Goal: Information Seeking & Learning: Learn about a topic

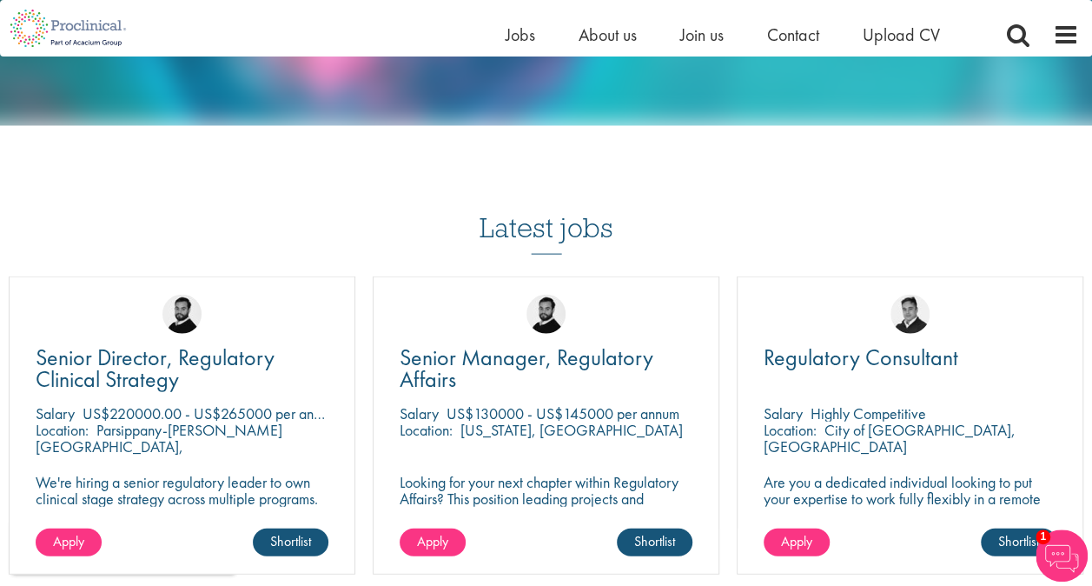
scroll to position [1776, 0]
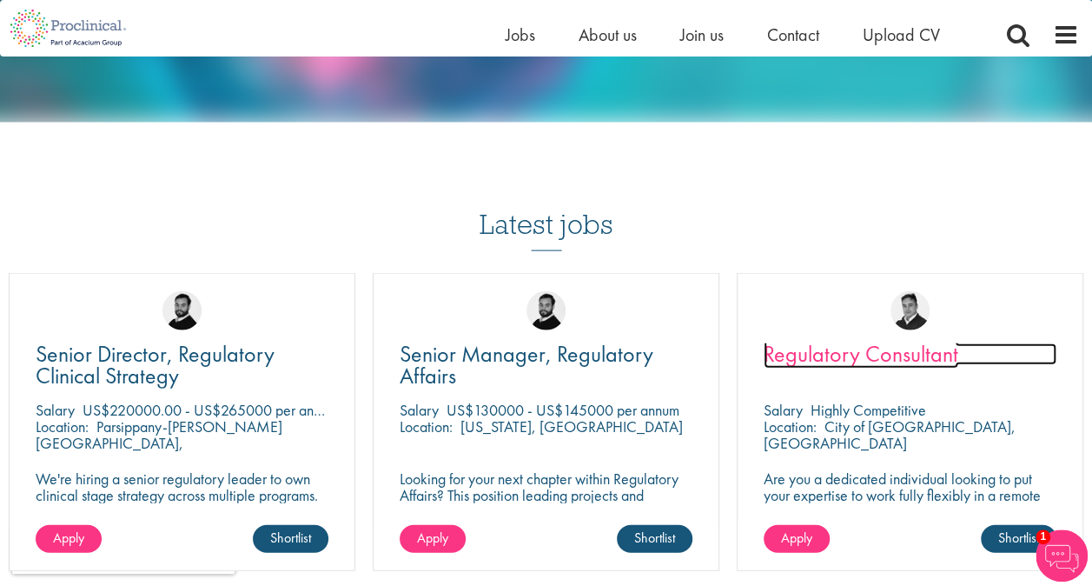
click at [810, 341] on span "Regulatory Consultant" at bounding box center [861, 354] width 195 height 30
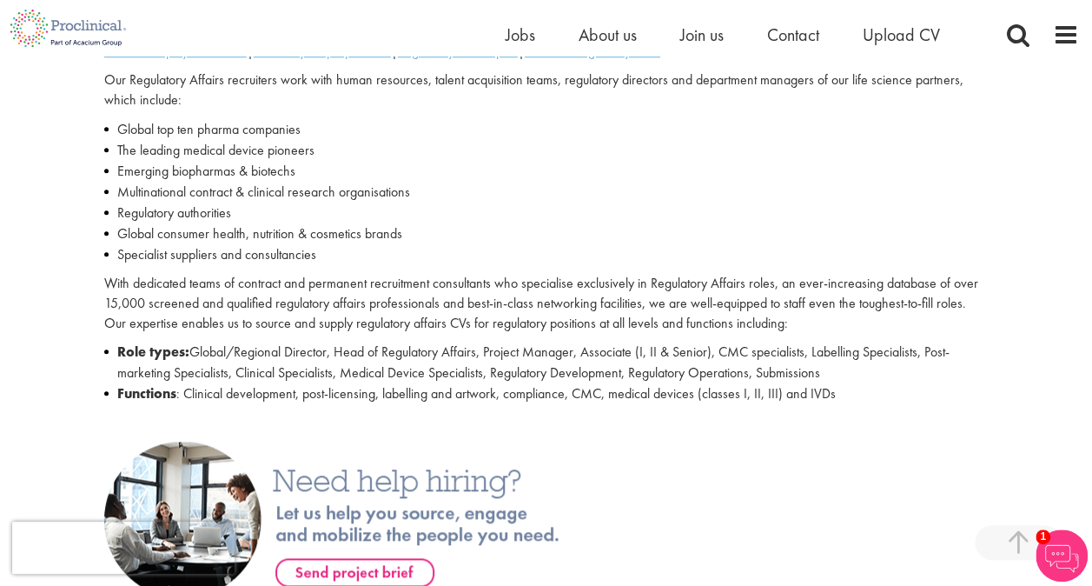
scroll to position [662, 0]
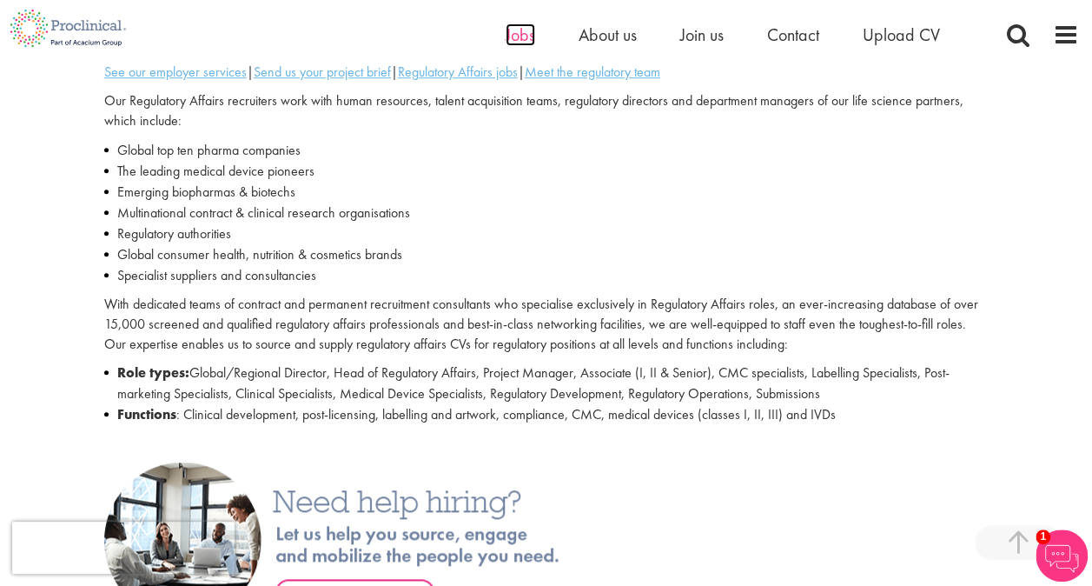
click at [518, 36] on span "Jobs" at bounding box center [521, 34] width 30 height 23
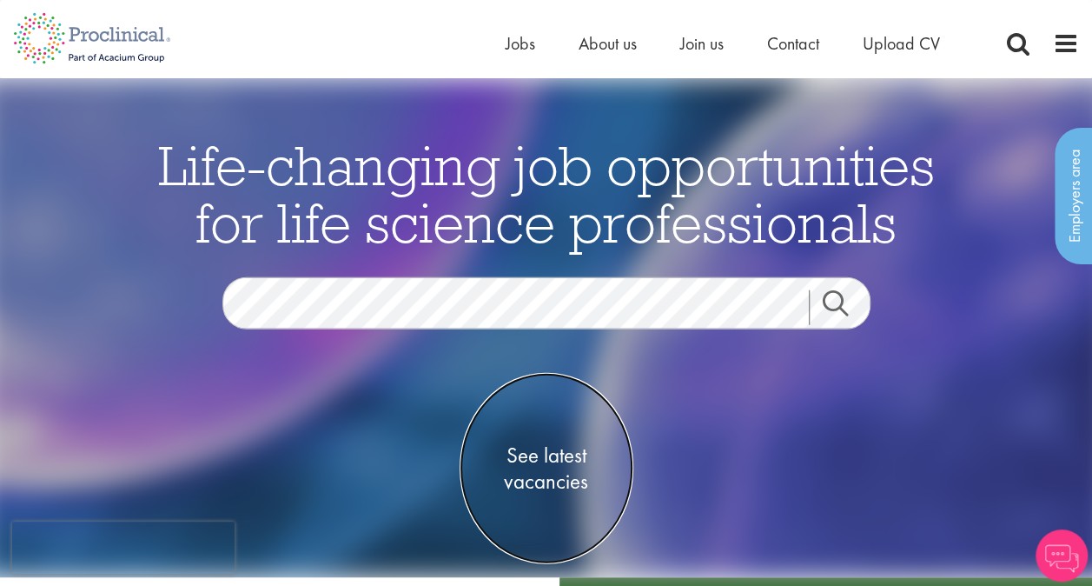
click at [530, 464] on span "See latest vacancies" at bounding box center [547, 467] width 174 height 52
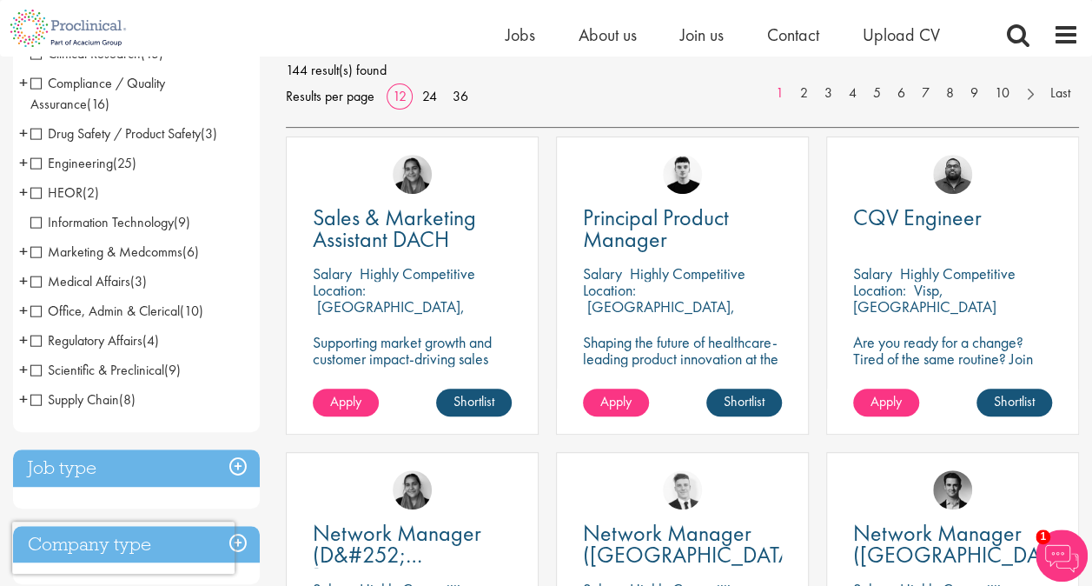
scroll to position [264, 0]
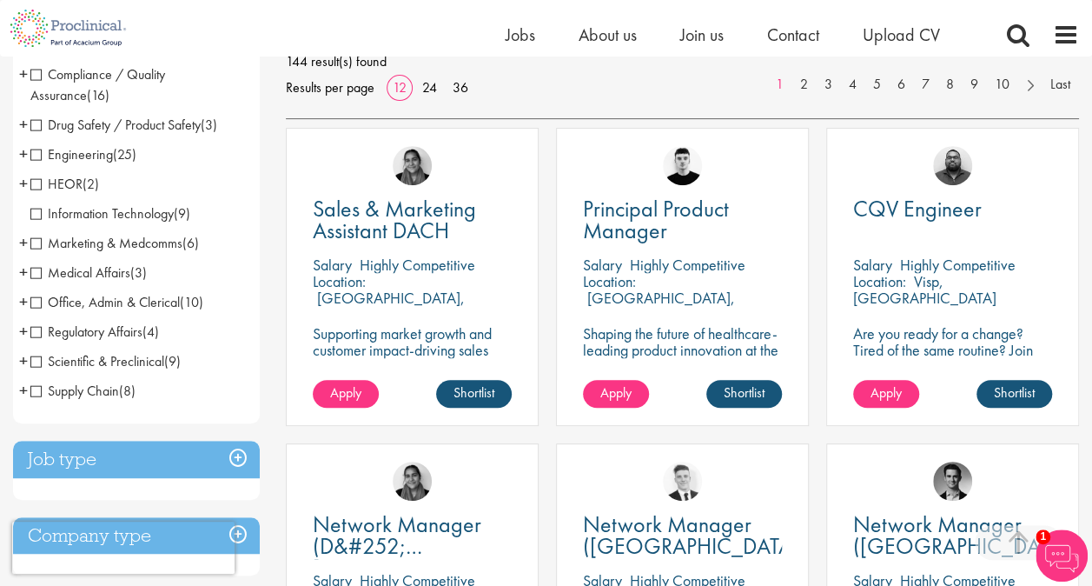
click at [68, 332] on span "Regulatory Affairs" at bounding box center [86, 331] width 112 height 18
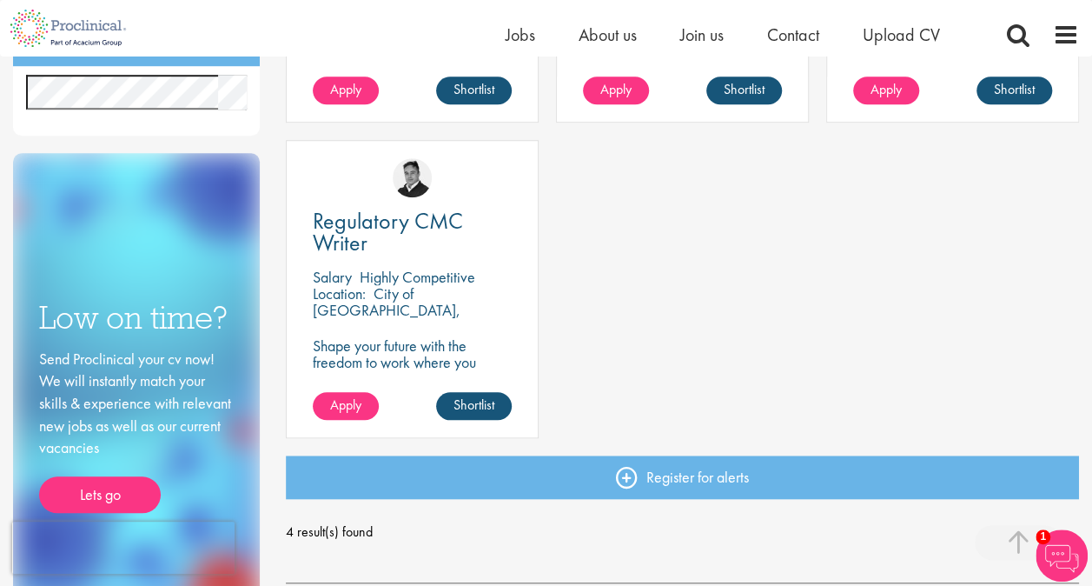
scroll to position [566, 0]
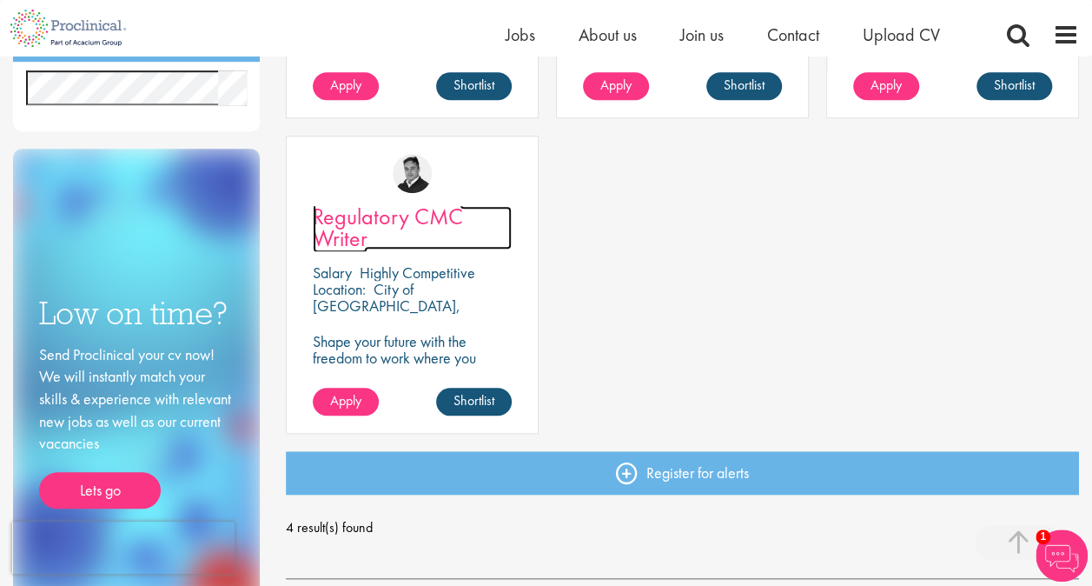
click at [331, 236] on span "Regulatory CMC Writer" at bounding box center [388, 227] width 150 height 51
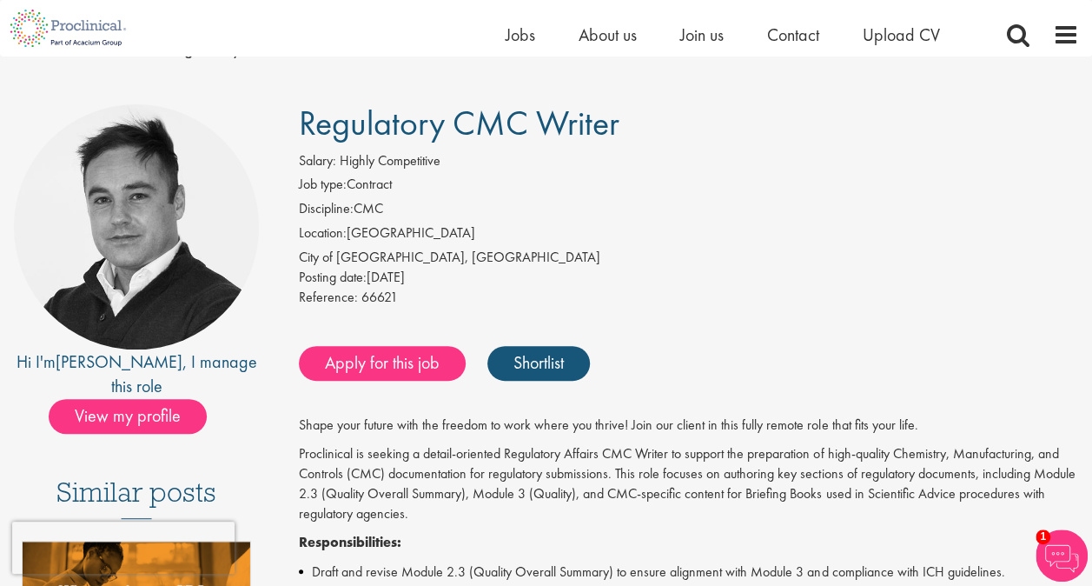
scroll to position [89, 0]
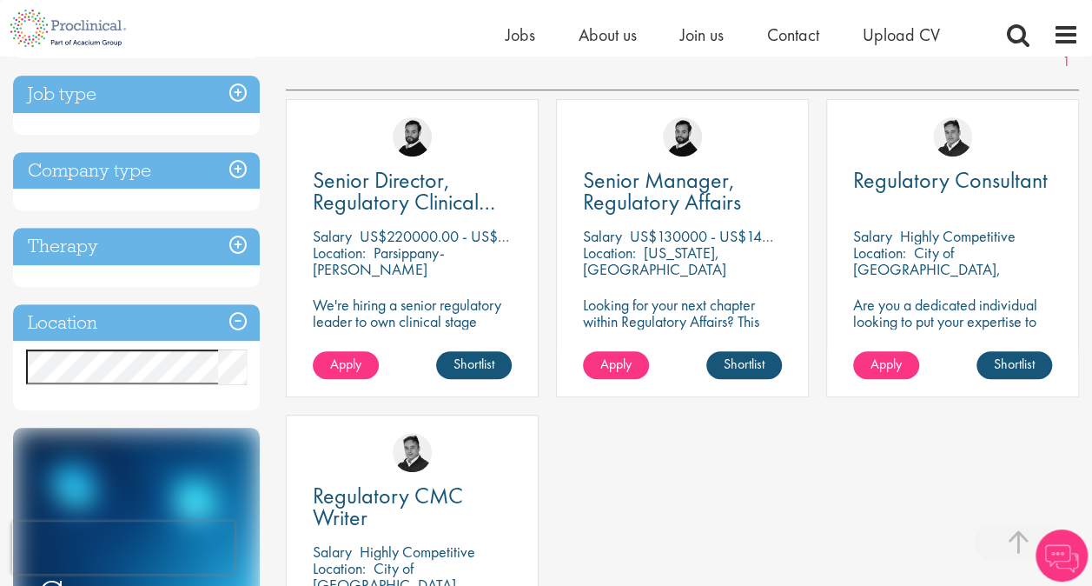
scroll to position [281, 0]
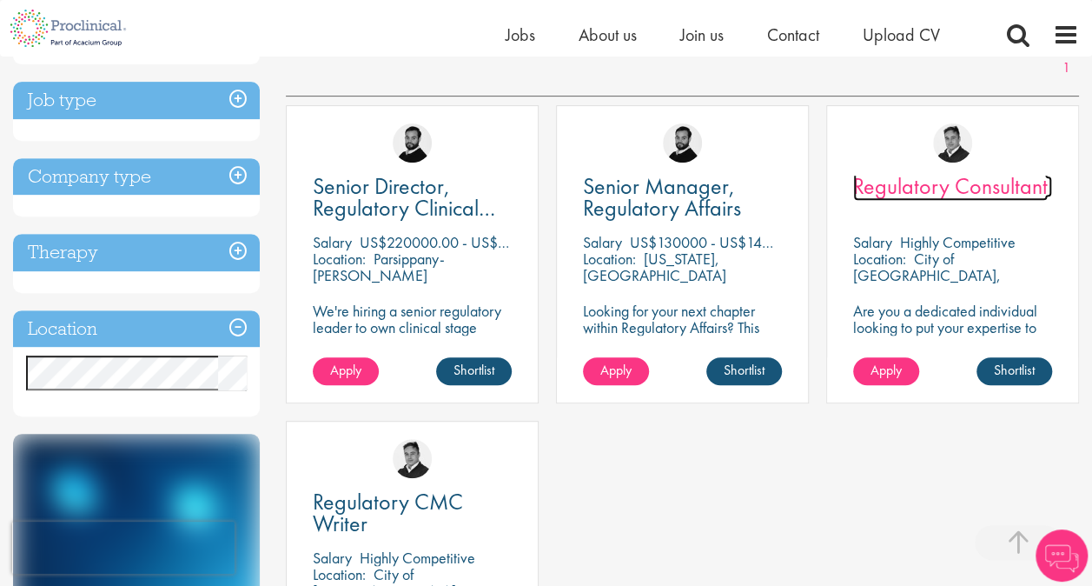
click at [901, 185] on span "Regulatory Consultant" at bounding box center [950, 186] width 195 height 30
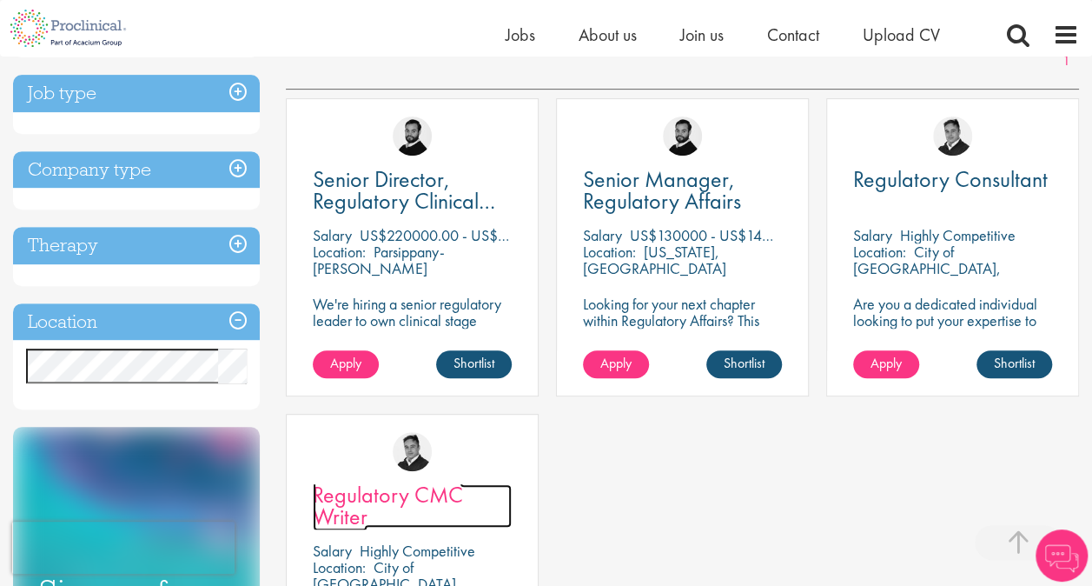
click at [341, 508] on span "Regulatory CMC Writer" at bounding box center [388, 505] width 150 height 51
